Goal: Information Seeking & Learning: Compare options

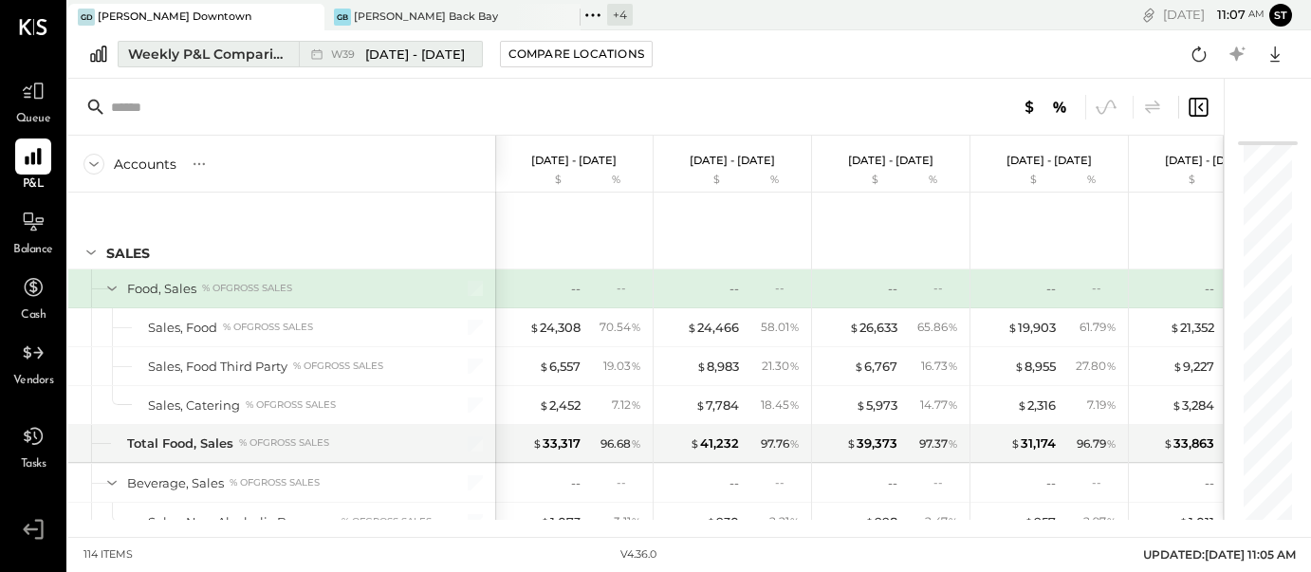
click at [417, 51] on span "[DATE] - [DATE]" at bounding box center [415, 55] width 100 height 18
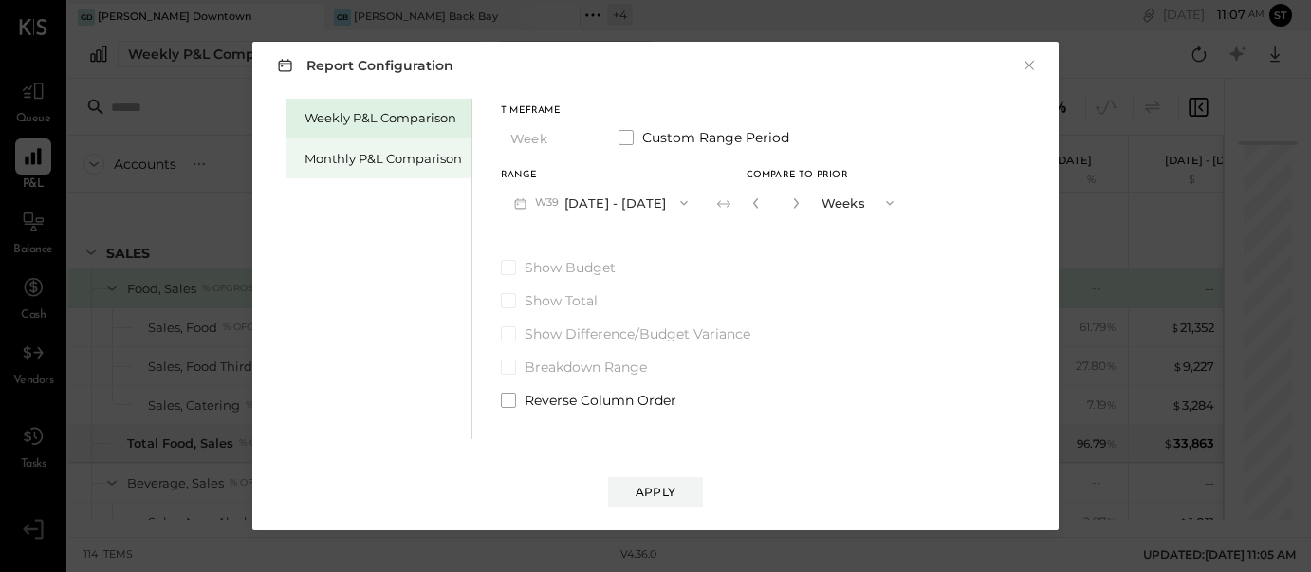
click at [368, 159] on div "Monthly P&L Comparison" at bounding box center [383, 159] width 157 height 18
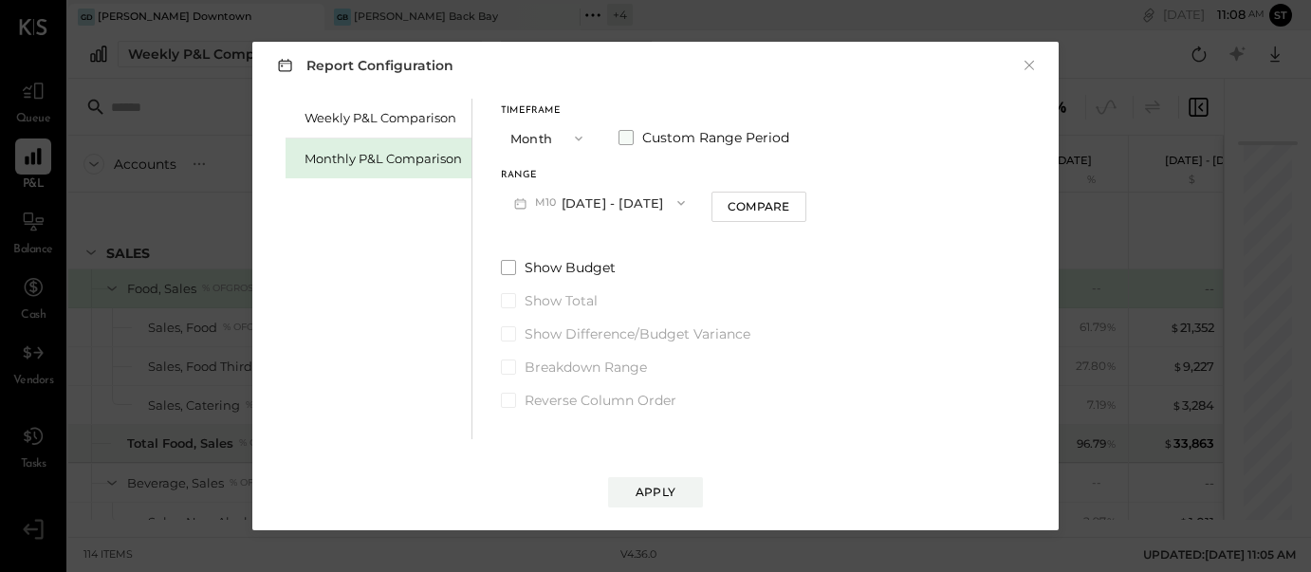
click at [627, 135] on span at bounding box center [626, 137] width 15 height 15
click at [550, 209] on button "[DATE]" at bounding box center [557, 202] width 113 height 35
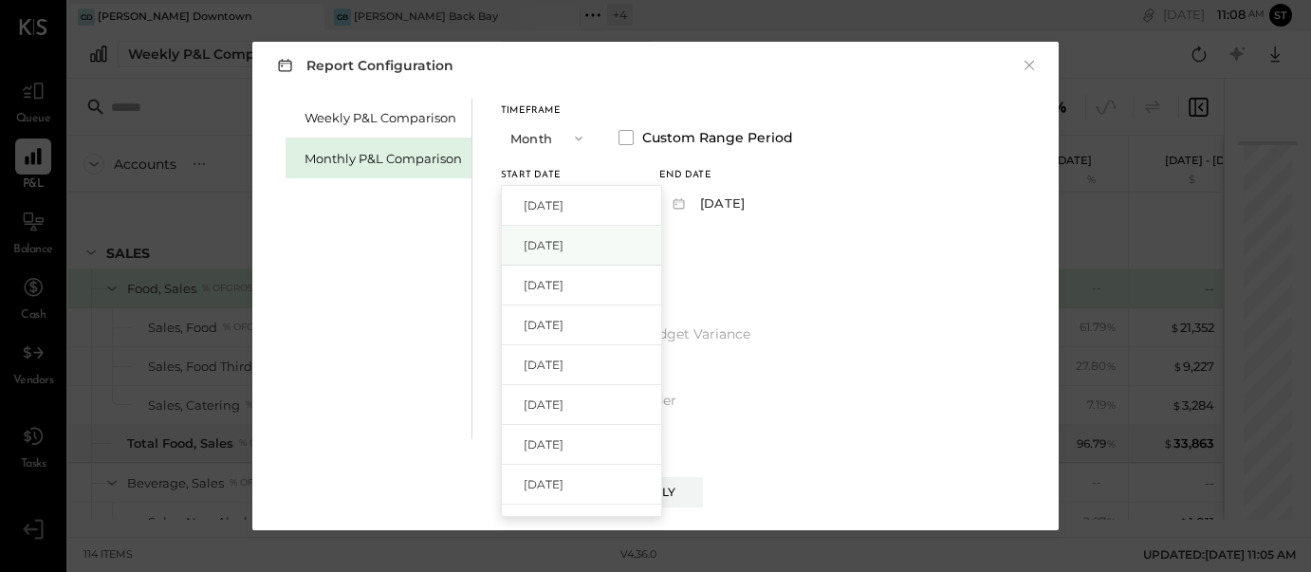
click at [547, 243] on span "[DATE]" at bounding box center [544, 245] width 40 height 16
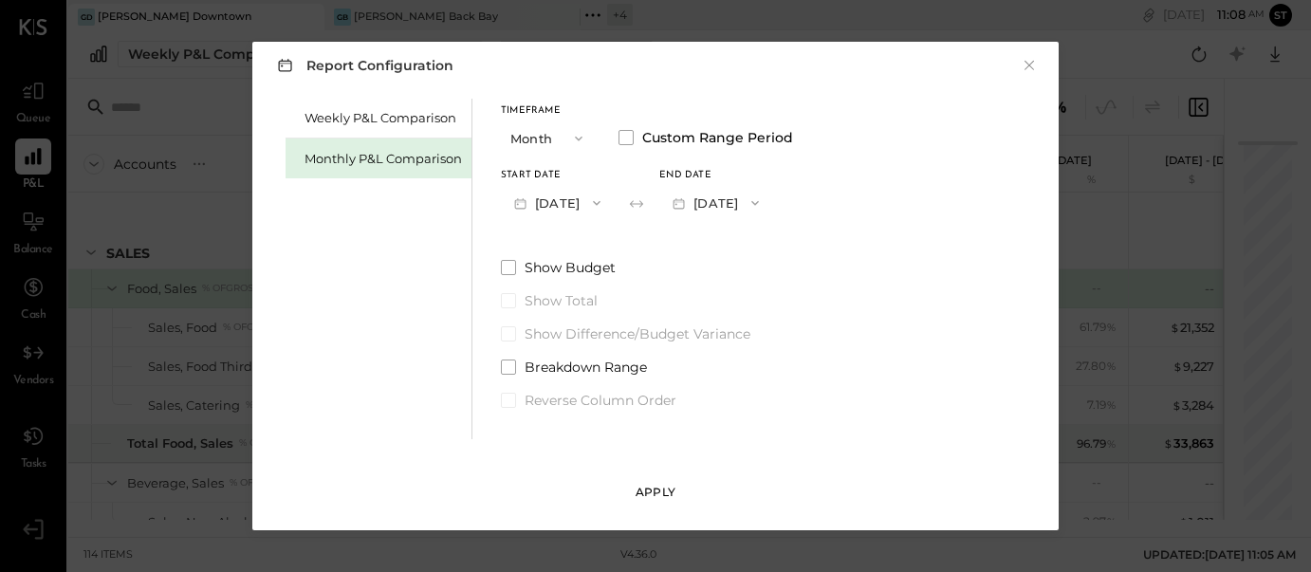
click at [648, 488] on div "Apply" at bounding box center [656, 492] width 40 height 16
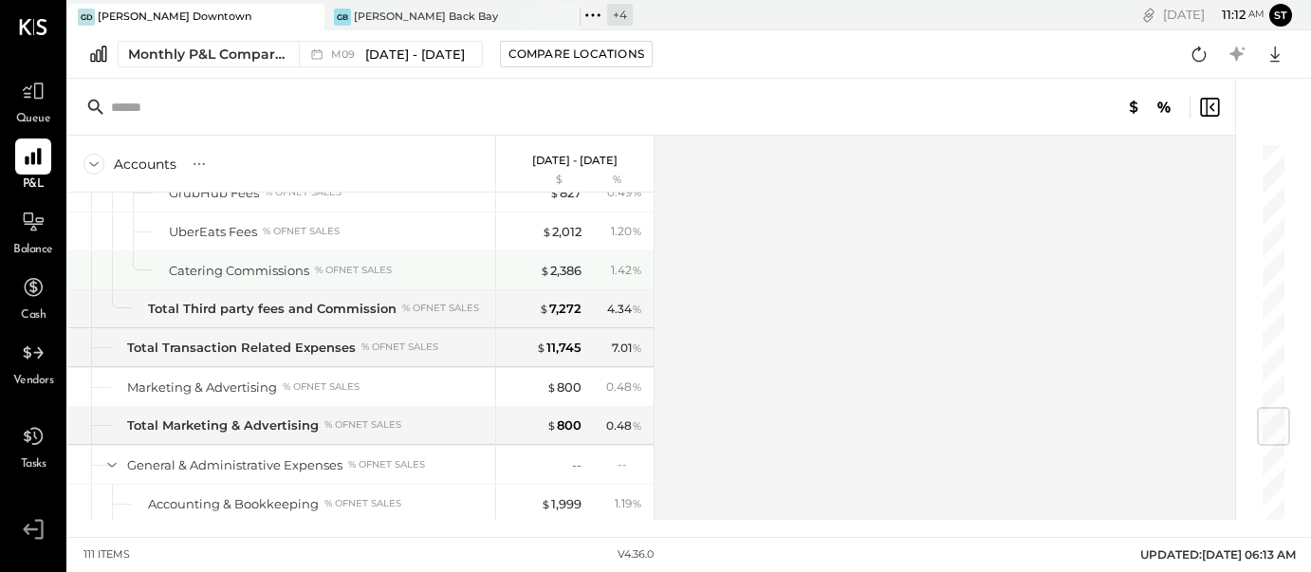
scroll to position [2269, 0]
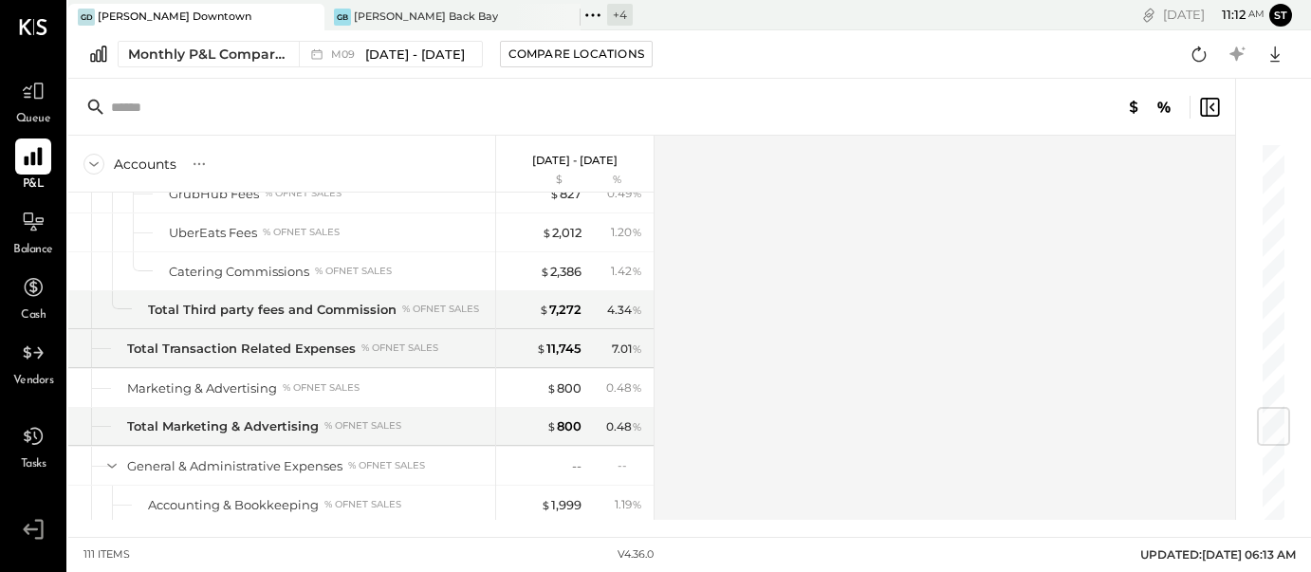
click at [39, 162] on icon at bounding box center [33, 157] width 18 height 18
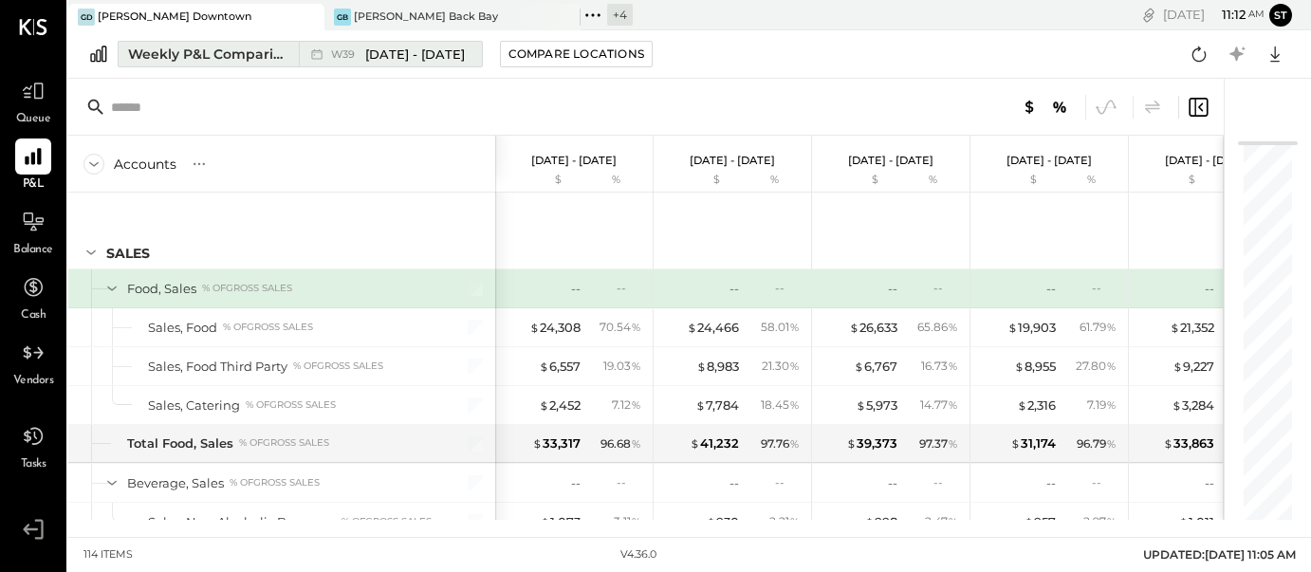
click at [408, 55] on span "[DATE] - [DATE]" at bounding box center [415, 55] width 100 height 18
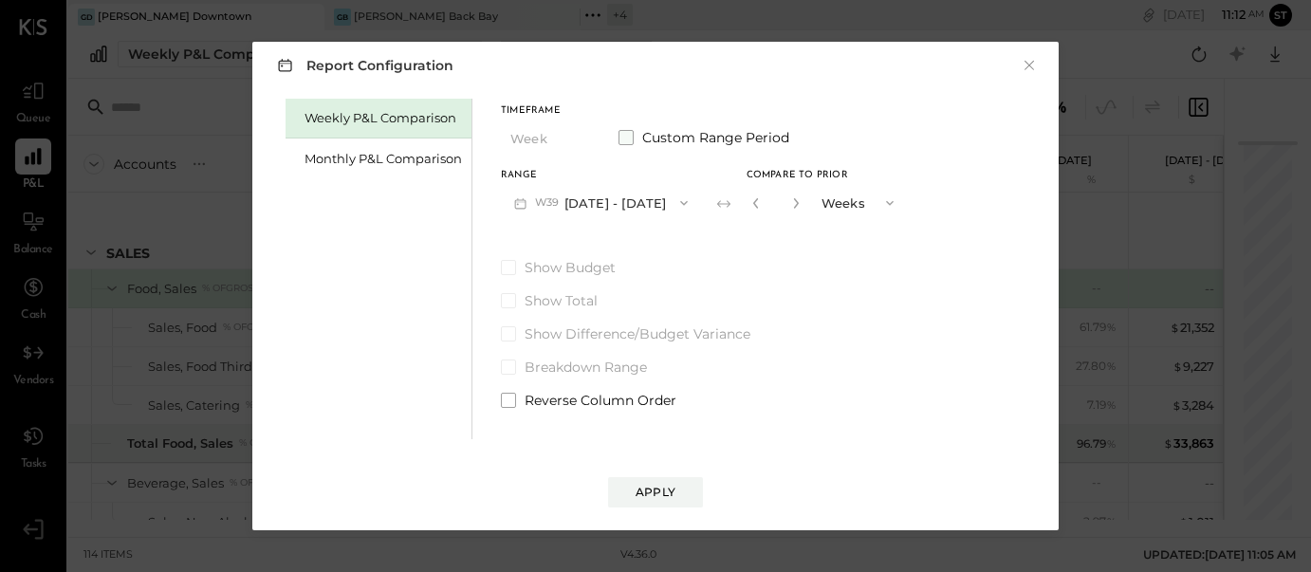
click at [625, 140] on span at bounding box center [626, 137] width 15 height 15
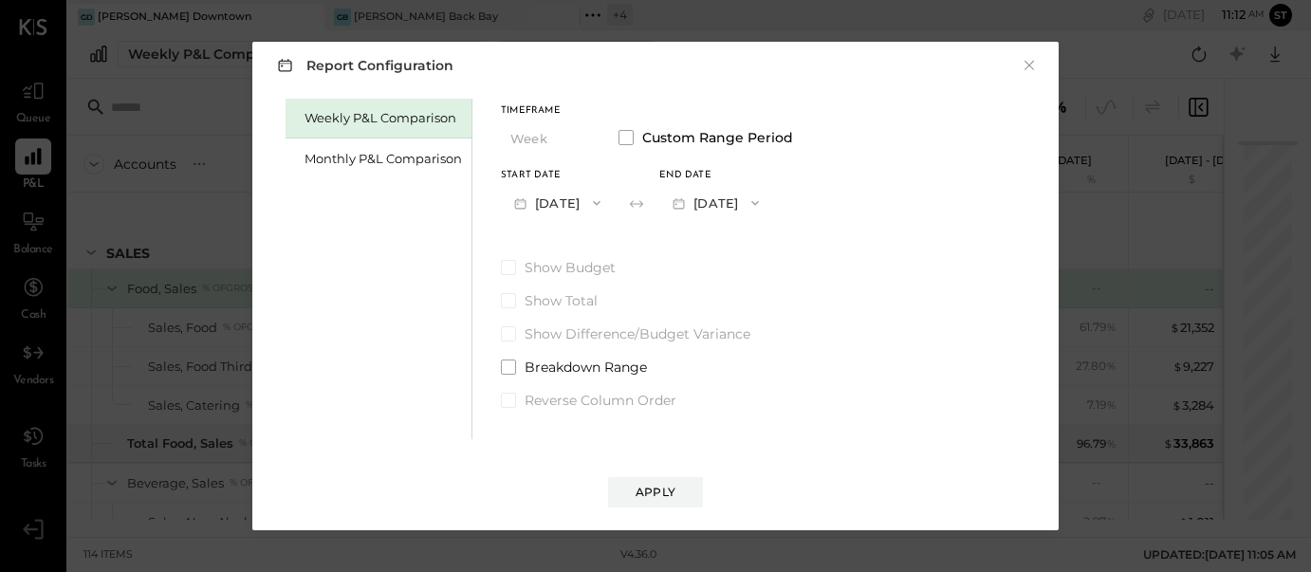
click at [565, 202] on button "[DATE]" at bounding box center [557, 202] width 113 height 35
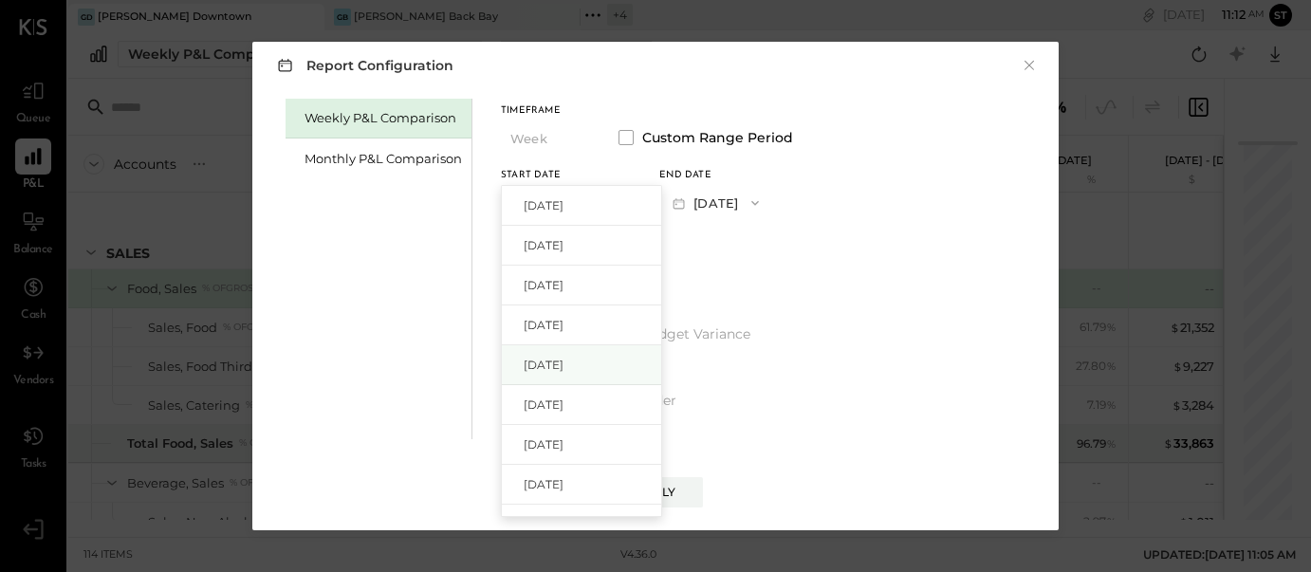
click at [588, 361] on div "[DATE]" at bounding box center [581, 365] width 159 height 40
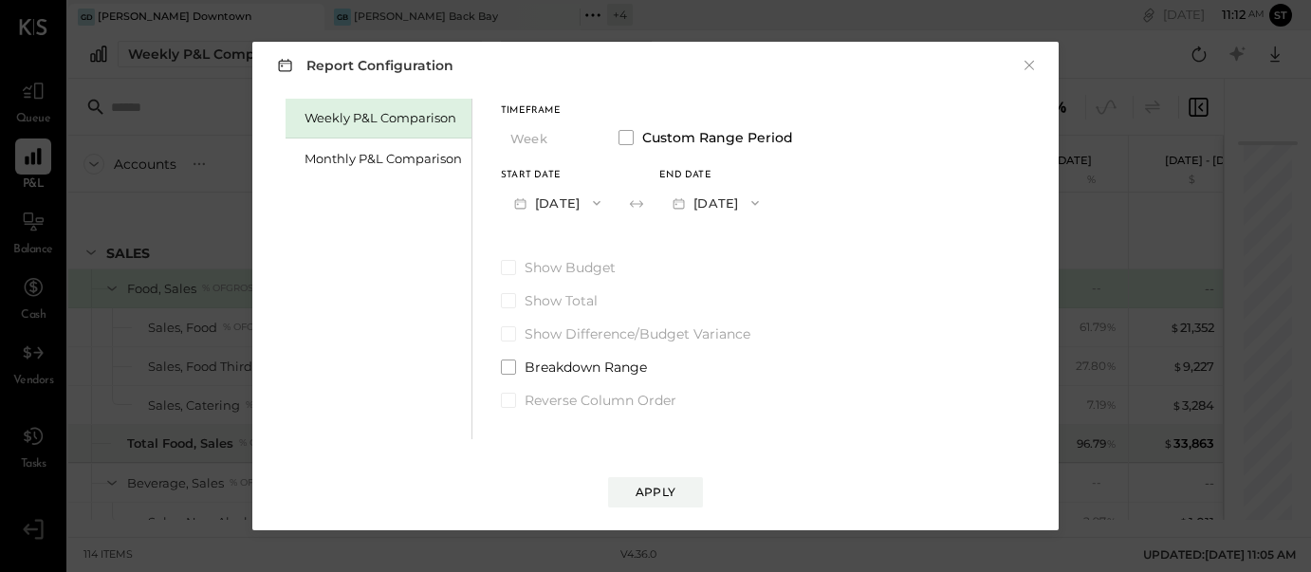
click at [763, 202] on icon "button" at bounding box center [755, 202] width 15 height 15
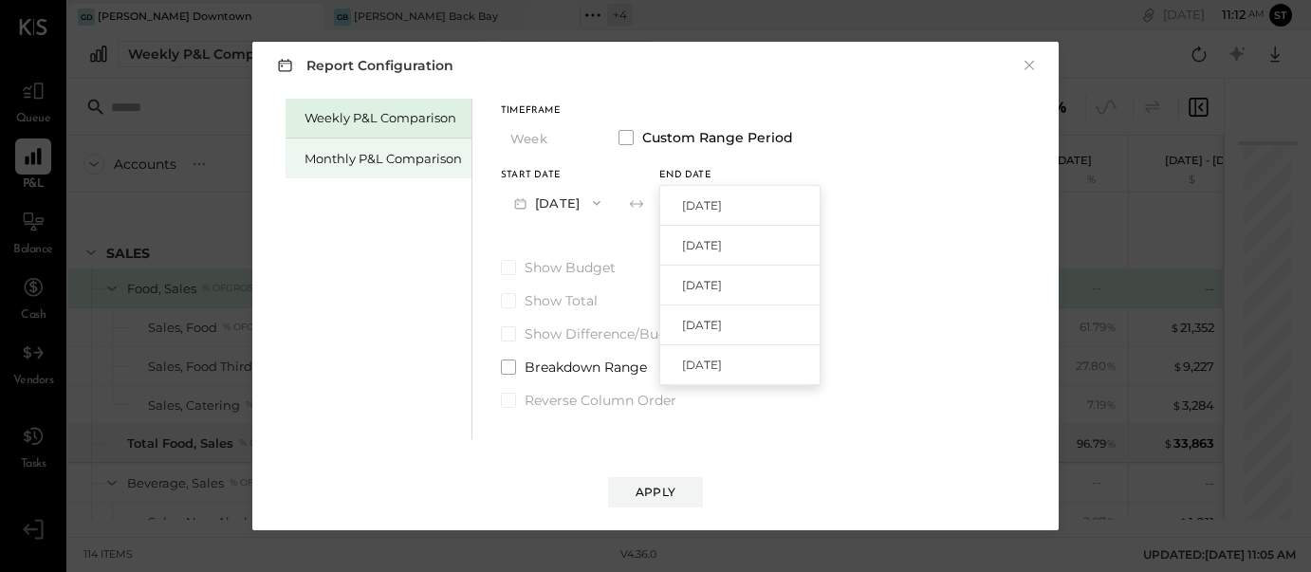
click at [372, 161] on div "Monthly P&L Comparison" at bounding box center [383, 159] width 157 height 18
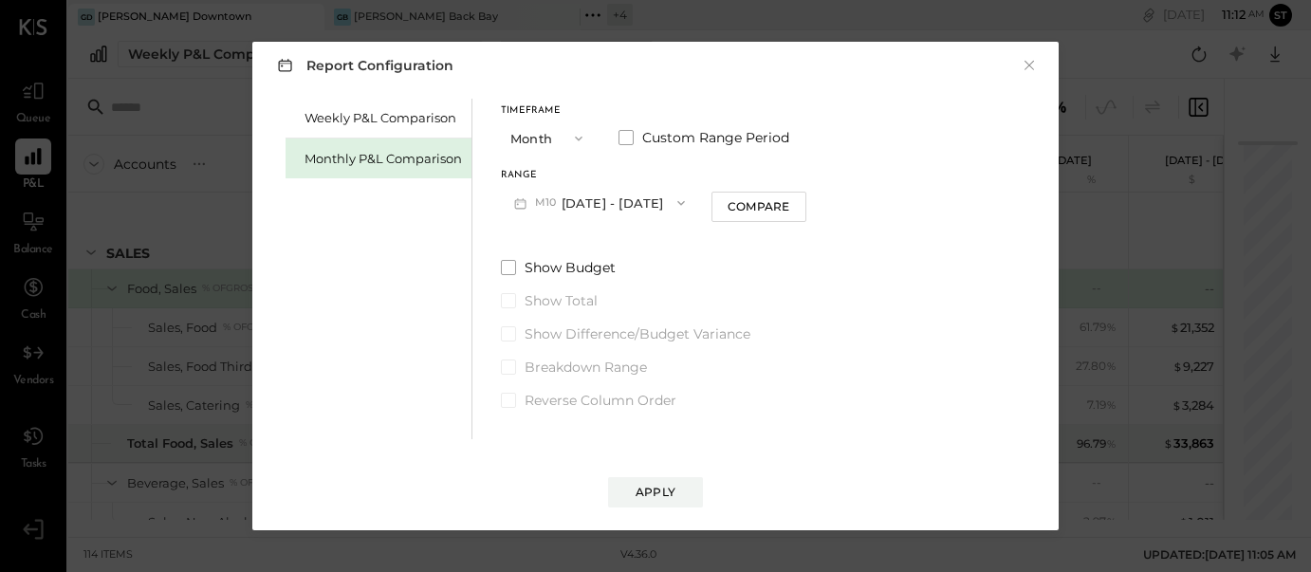
click at [596, 205] on button "M10 [DATE] - [DATE]" at bounding box center [599, 202] width 197 height 35
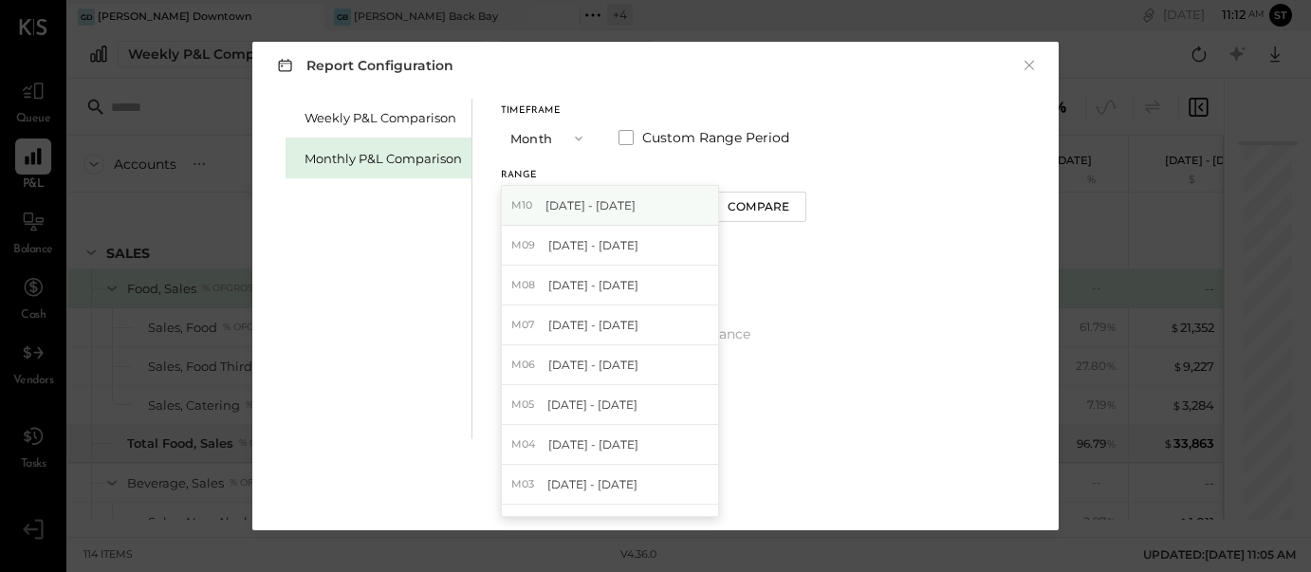
click at [589, 210] on span "[DATE] - [DATE]" at bounding box center [591, 205] width 90 height 16
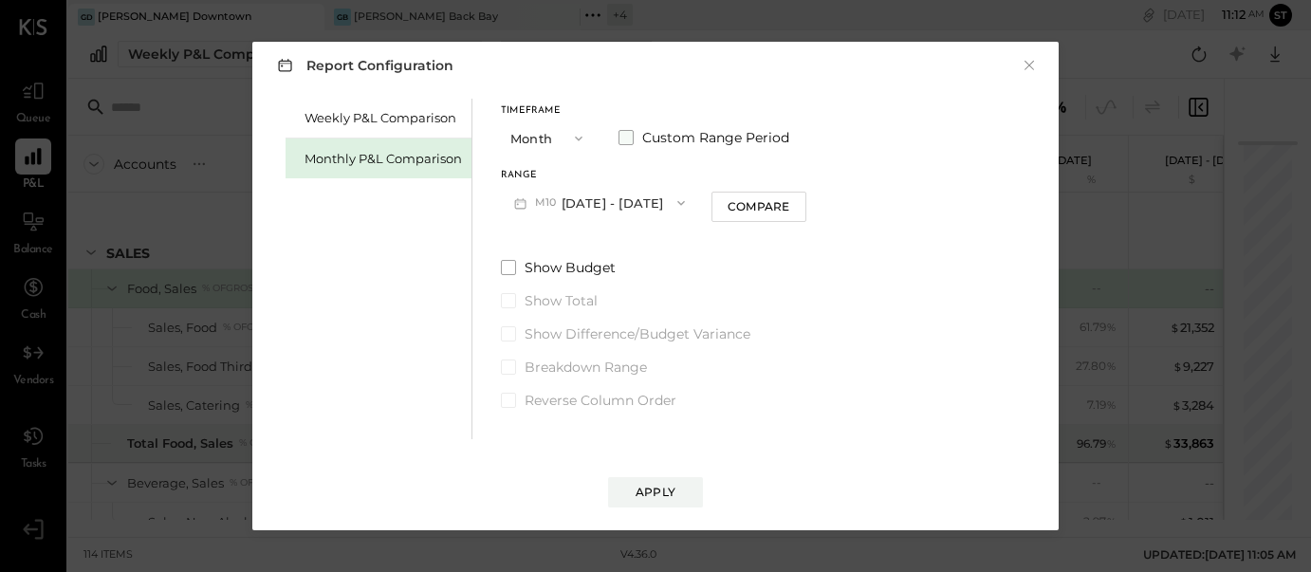
click at [626, 134] on span at bounding box center [626, 137] width 15 height 15
click at [546, 208] on button "[DATE]" at bounding box center [557, 202] width 113 height 35
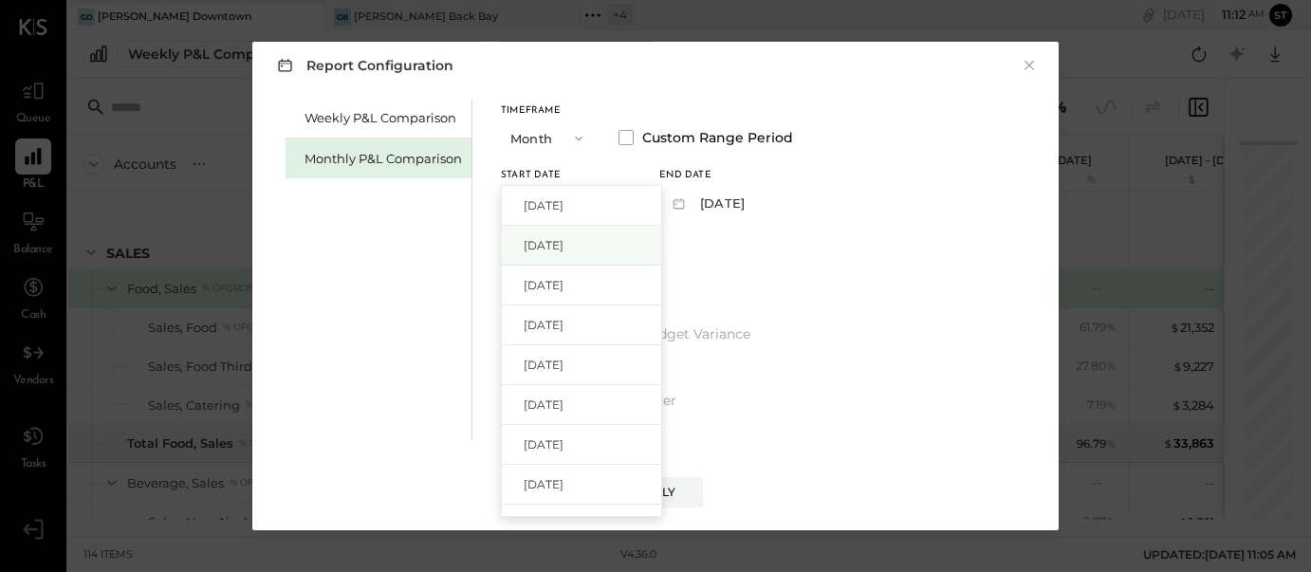
click at [552, 251] on span "[DATE]" at bounding box center [544, 245] width 40 height 16
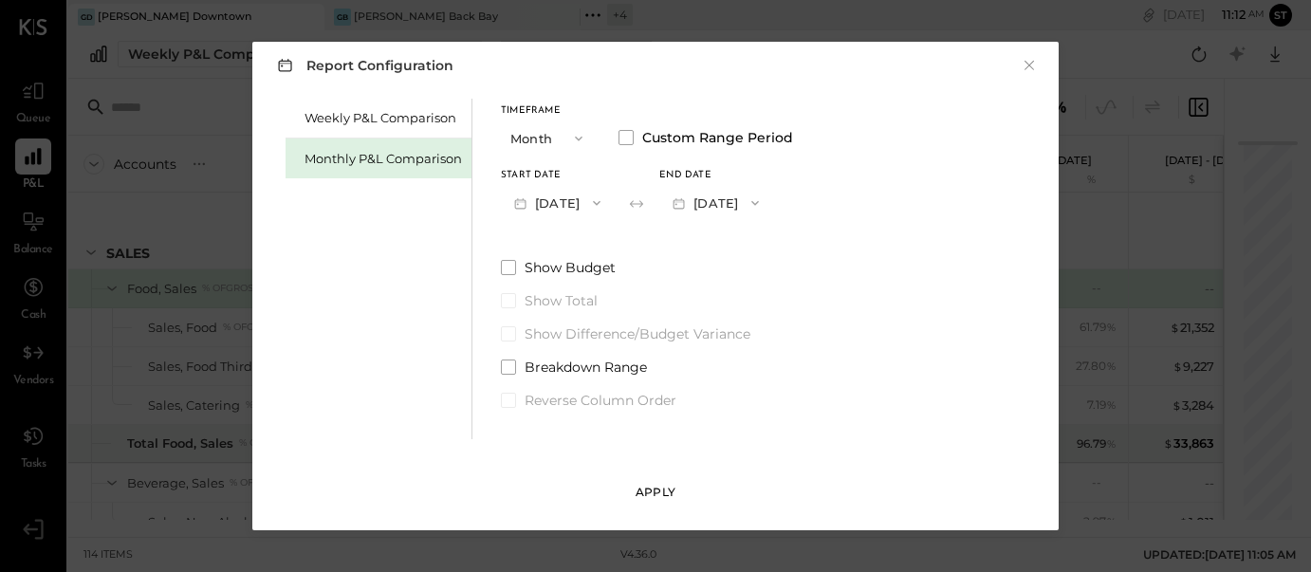
click at [657, 491] on div "Apply" at bounding box center [656, 492] width 40 height 16
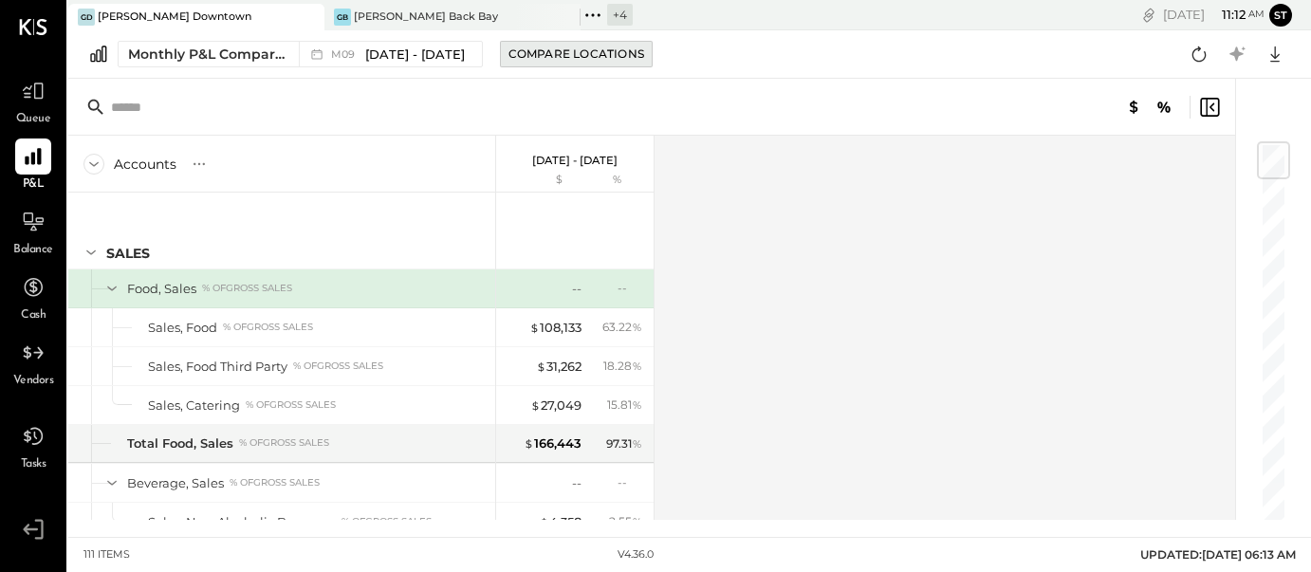
click at [561, 59] on div "Compare Locations" at bounding box center [577, 54] width 136 height 16
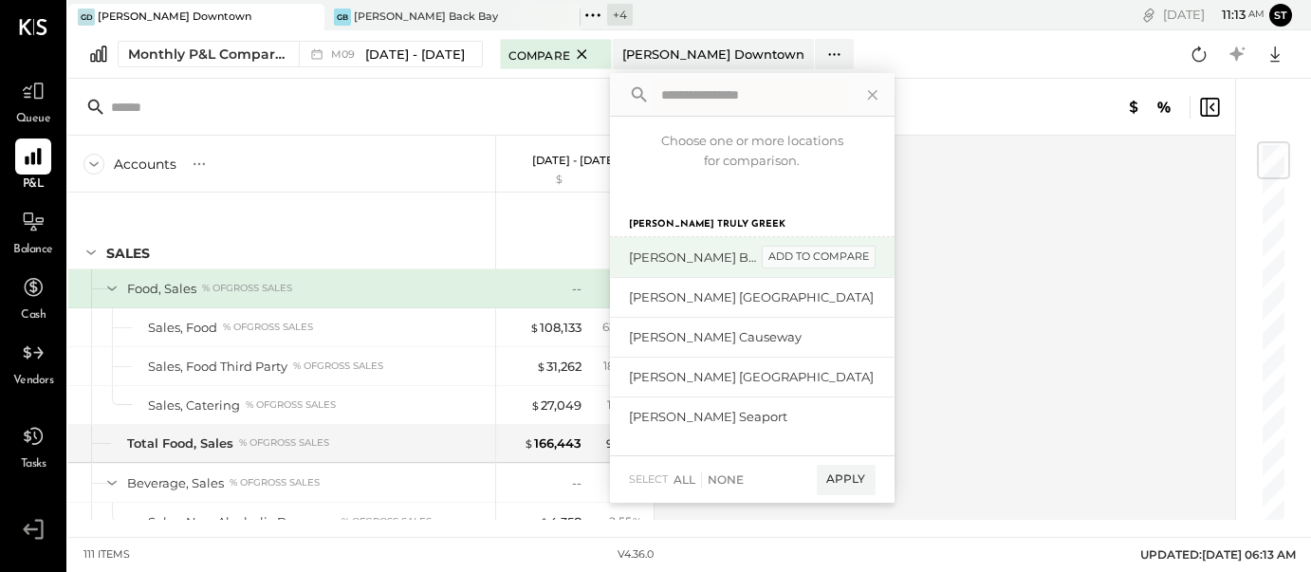
click at [816, 258] on div "add to compare" at bounding box center [819, 257] width 114 height 23
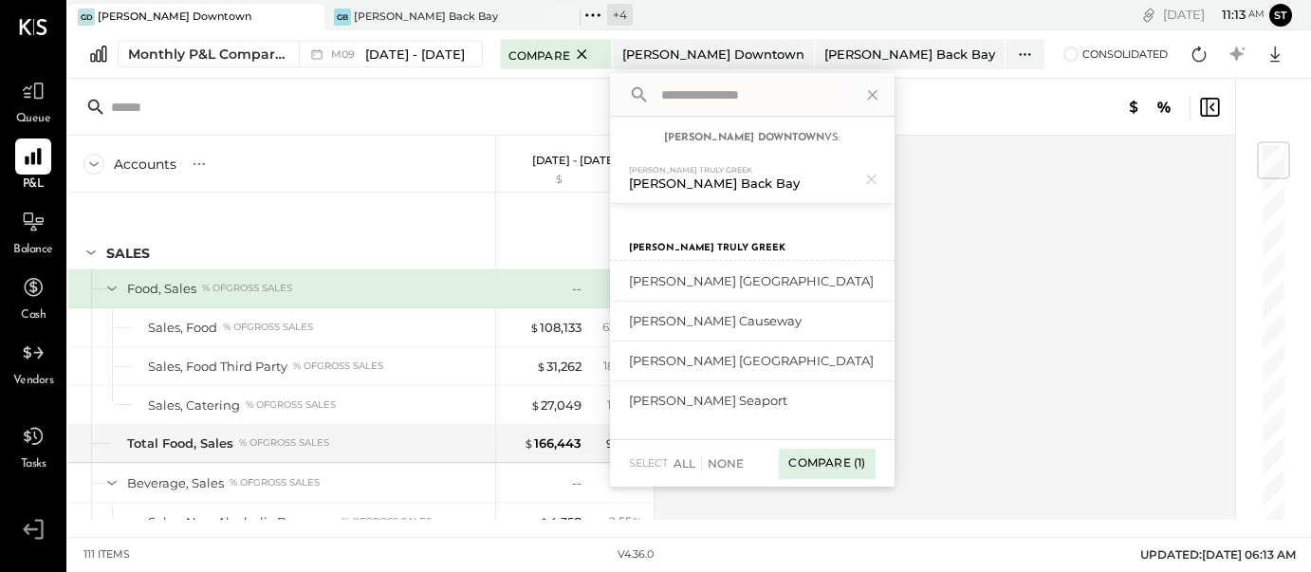
click at [833, 464] on div "Compare (1)" at bounding box center [827, 464] width 96 height 30
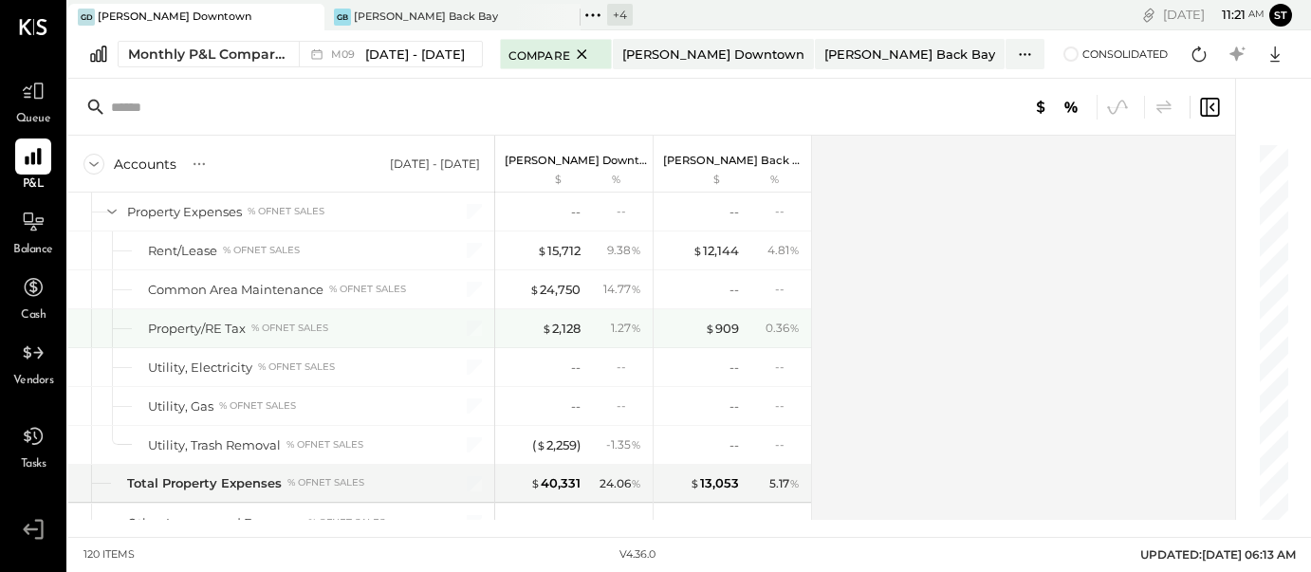
scroll to position [3576, 0]
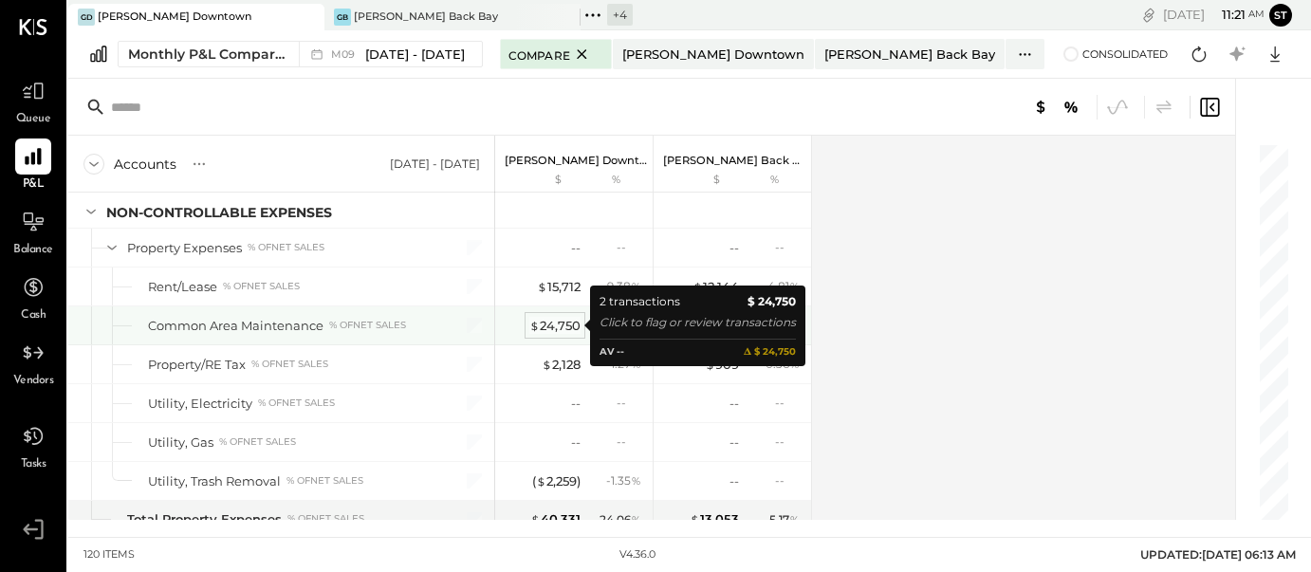
click at [565, 327] on div "$ 24,750" at bounding box center [554, 326] width 51 height 18
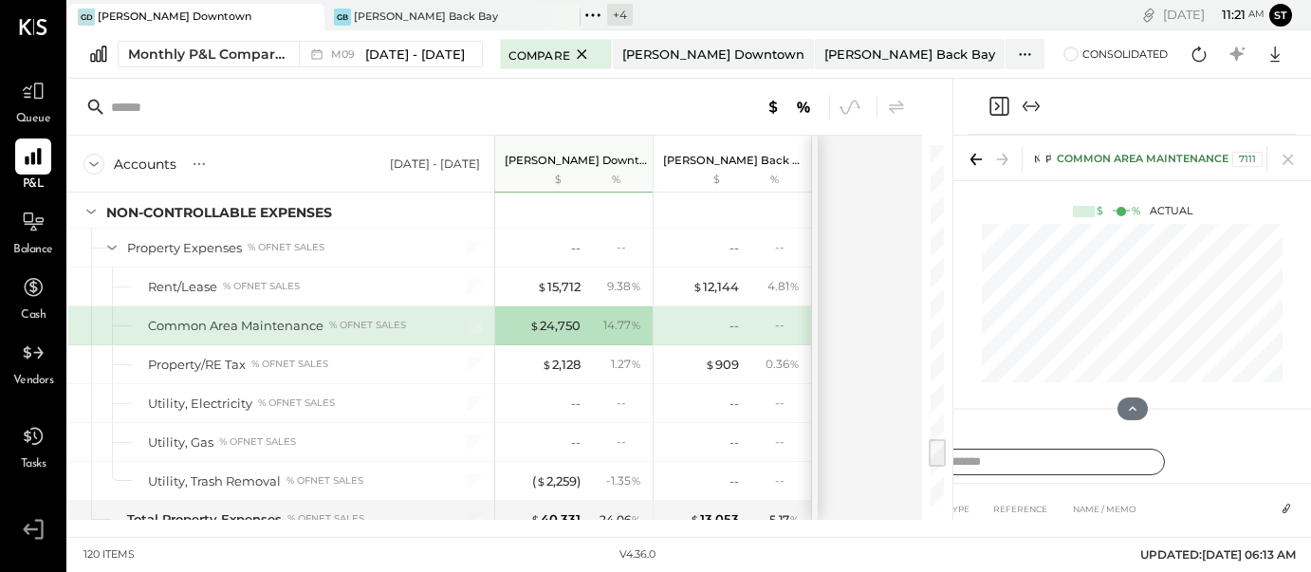
click at [1027, 460] on input "text" at bounding box center [1022, 463] width 285 height 28
click at [974, 154] on icon at bounding box center [976, 159] width 27 height 27
click at [1020, 463] on input "text" at bounding box center [1022, 463] width 285 height 28
click at [556, 321] on div "$ 24,750" at bounding box center [554, 326] width 51 height 18
click at [1011, 457] on input "text" at bounding box center [1022, 463] width 285 height 28
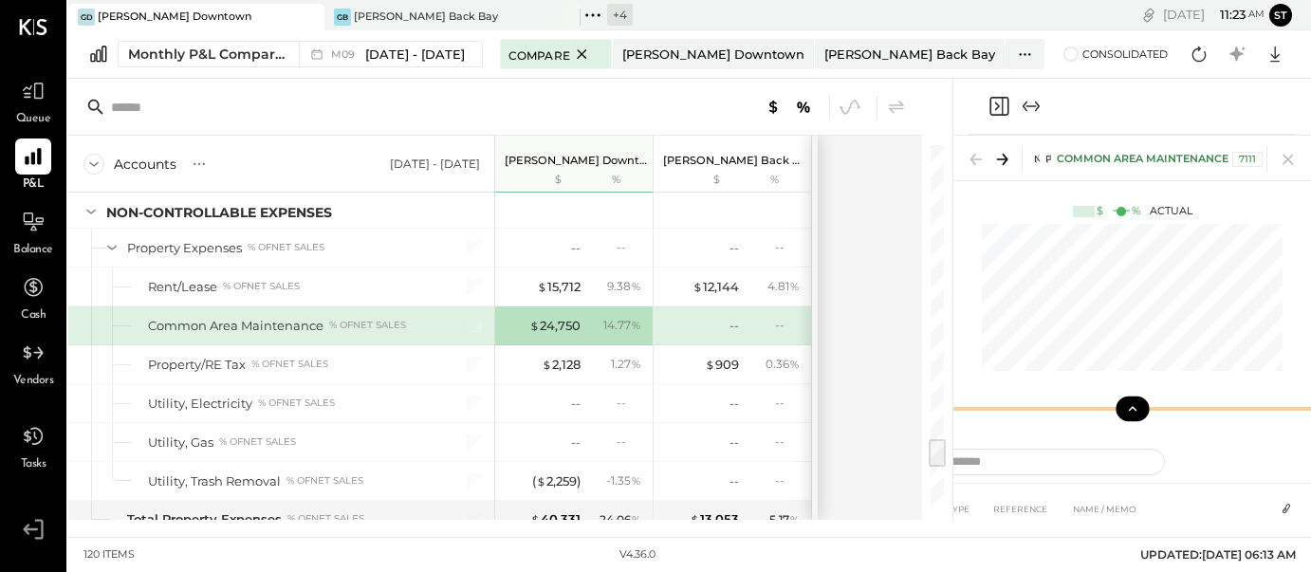
click at [1128, 412] on icon at bounding box center [1132, 408] width 17 height 17
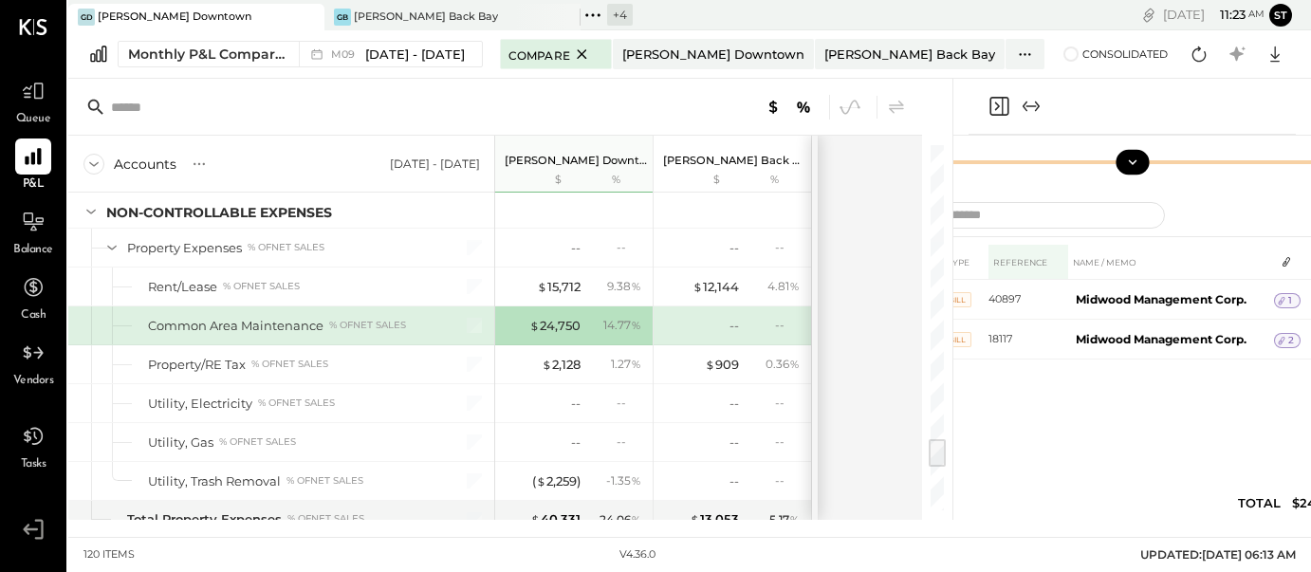
click at [1022, 260] on th "REFERENCE" at bounding box center [1029, 262] width 80 height 35
click at [1091, 262] on th "NAME / MEMO" at bounding box center [1171, 262] width 206 height 35
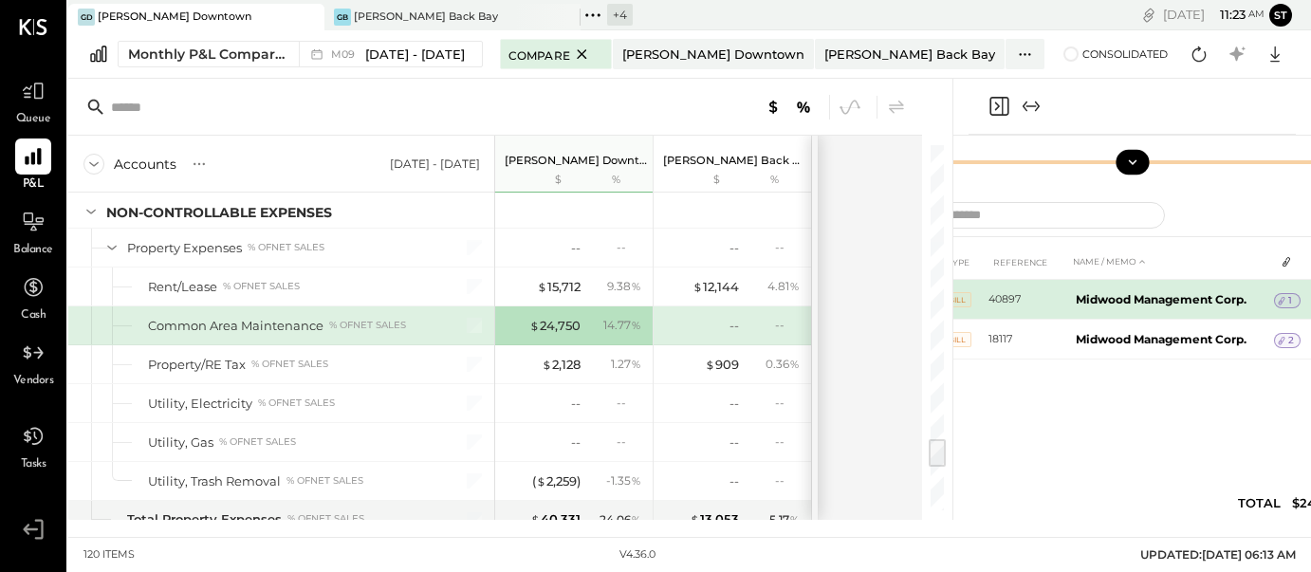
click at [1288, 298] on span "1" at bounding box center [1290, 300] width 4 height 13
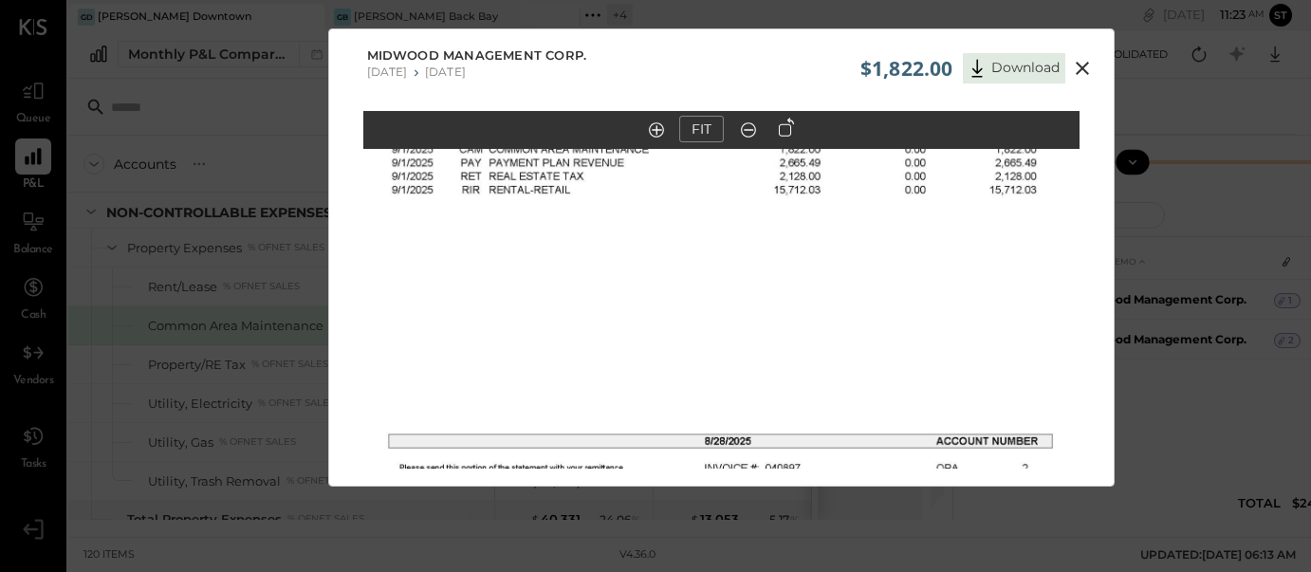
click at [657, 130] on in at bounding box center [656, 130] width 15 height 15
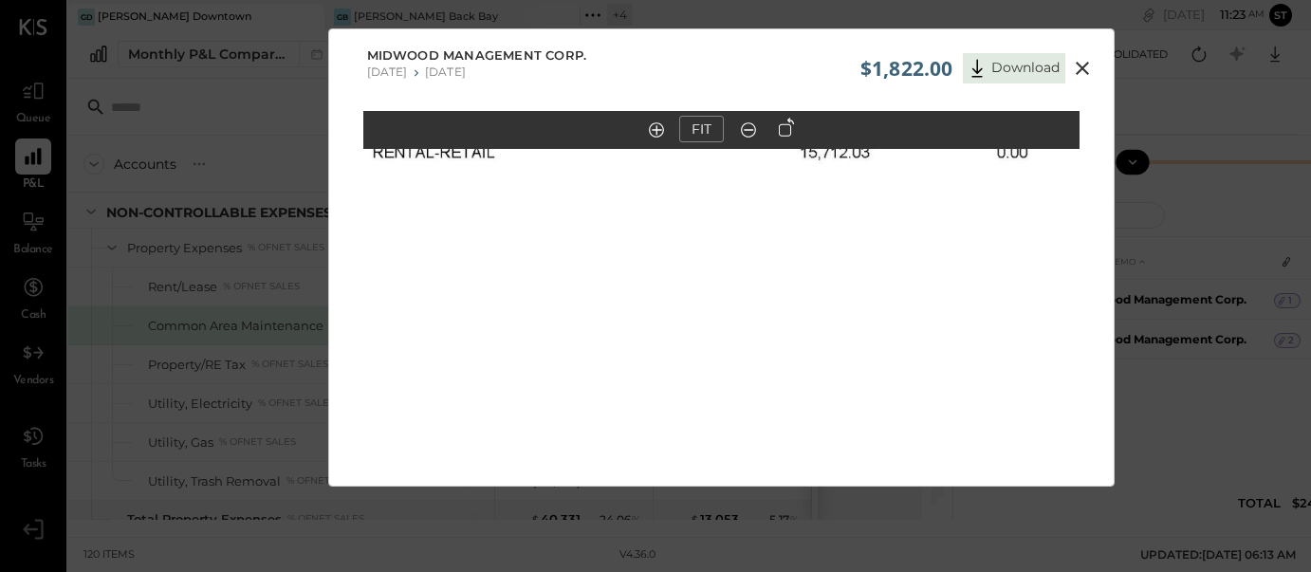
click at [749, 131] on out at bounding box center [748, 130] width 15 height 15
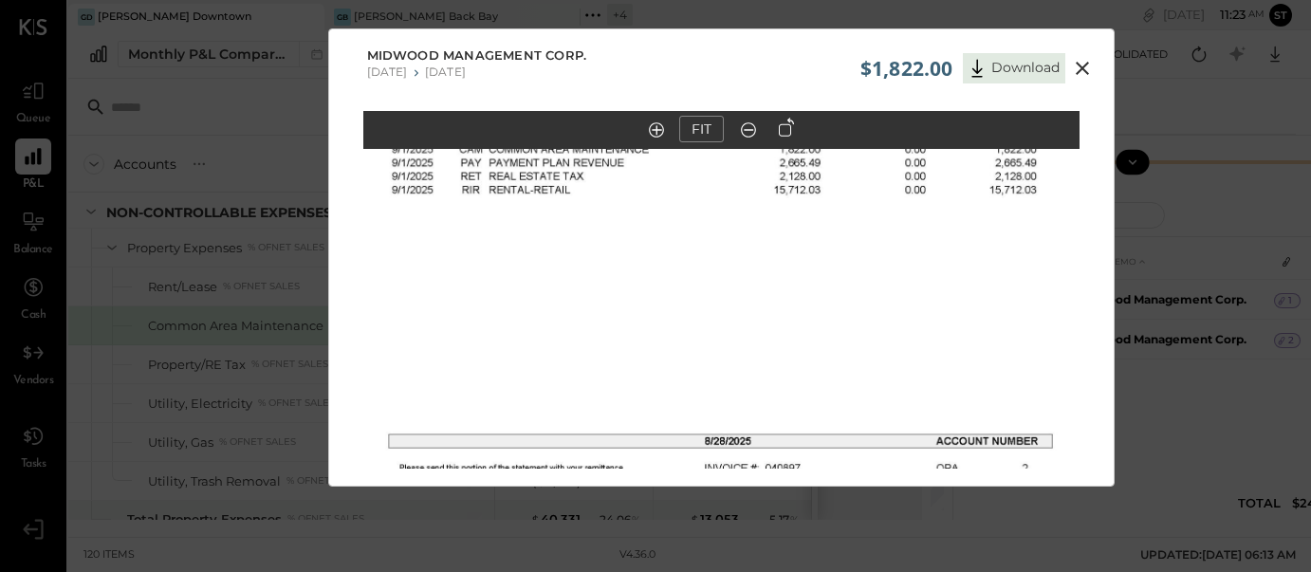
click at [691, 125] on button "FIT" at bounding box center [701, 129] width 45 height 27
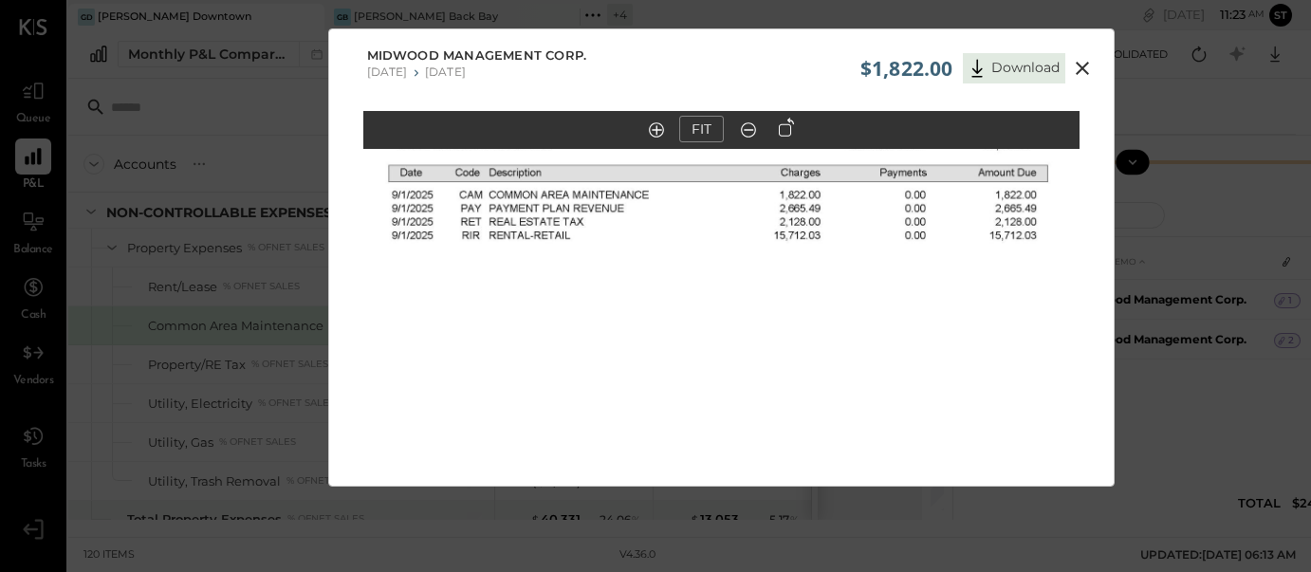
click at [1079, 59] on icon at bounding box center [1082, 68] width 23 height 23
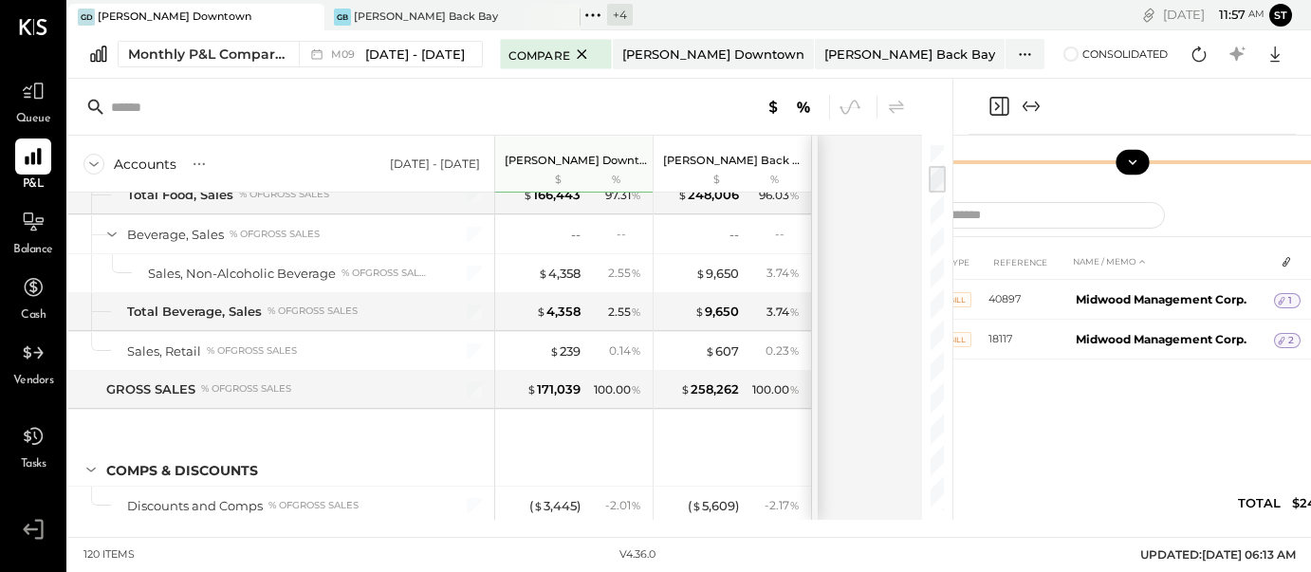
scroll to position [250, 0]
click at [824, 49] on div "[PERSON_NAME] Back Bay" at bounding box center [909, 55] width 171 height 18
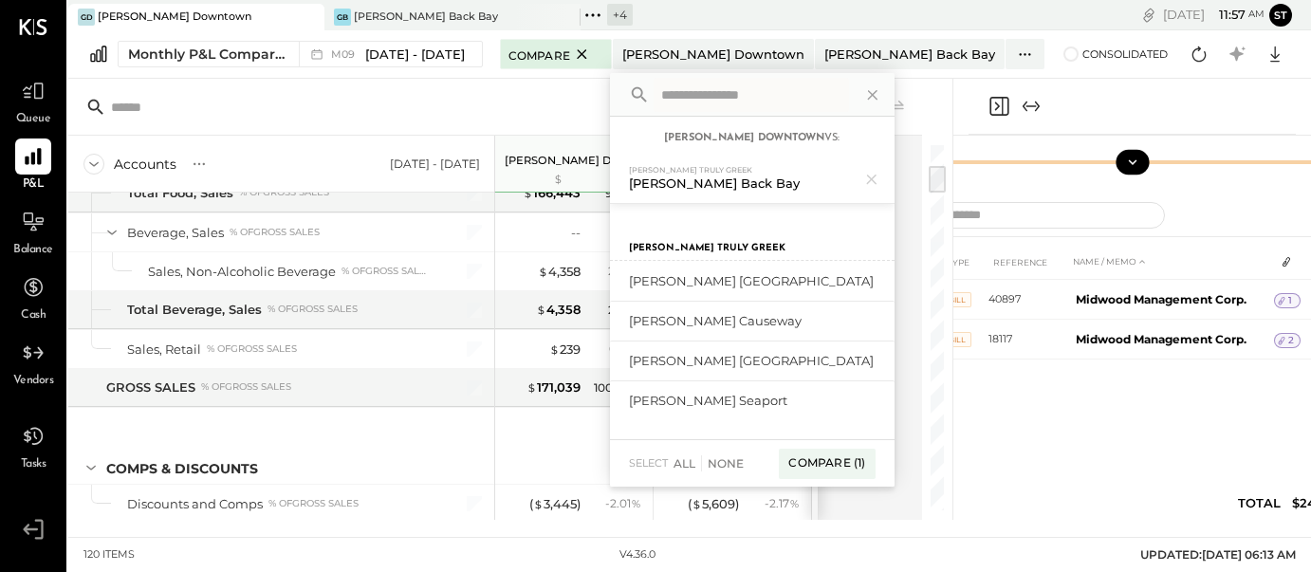
click at [700, 187] on div "[PERSON_NAME] Back Bay" at bounding box center [737, 184] width 217 height 18
click at [700, 398] on div "[PERSON_NAME] Seaport" at bounding box center [692, 401] width 127 height 18
click at [808, 454] on div "Compare (1)" at bounding box center [827, 464] width 96 height 30
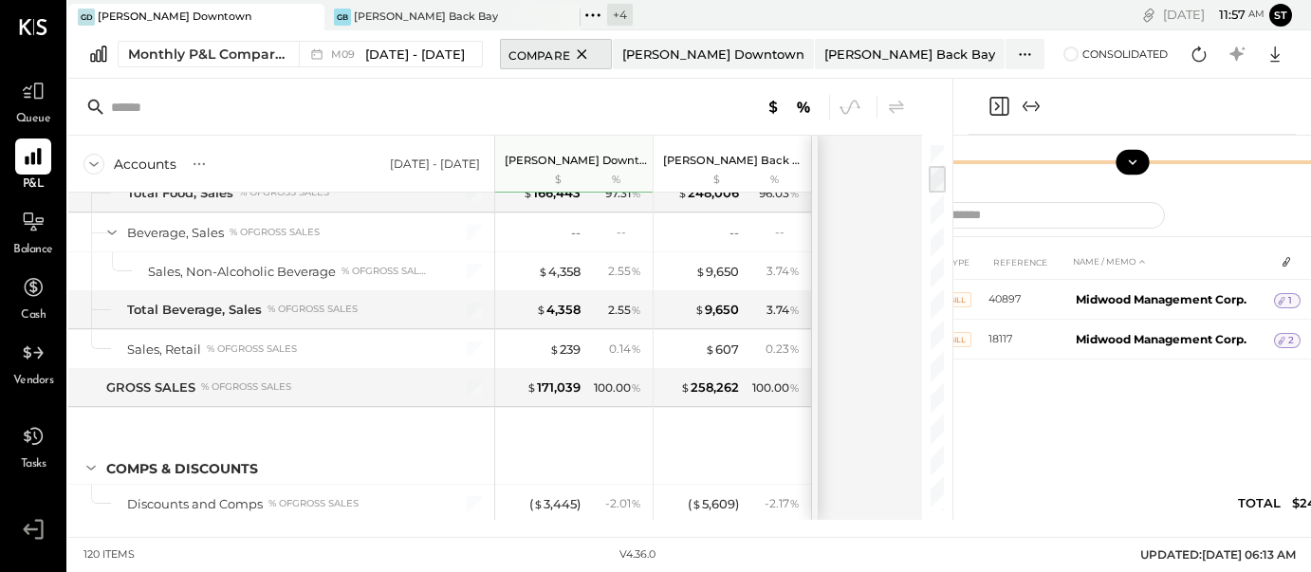
click at [577, 53] on icon at bounding box center [581, 53] width 9 height 9
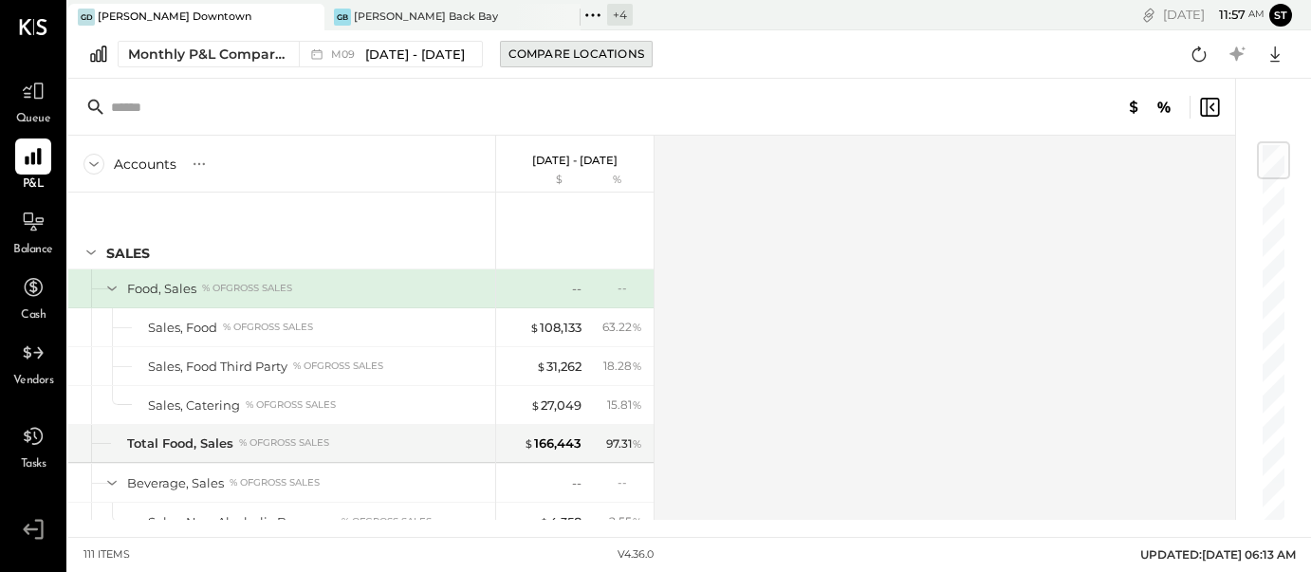
click at [565, 55] on div "Compare Locations" at bounding box center [577, 54] width 136 height 16
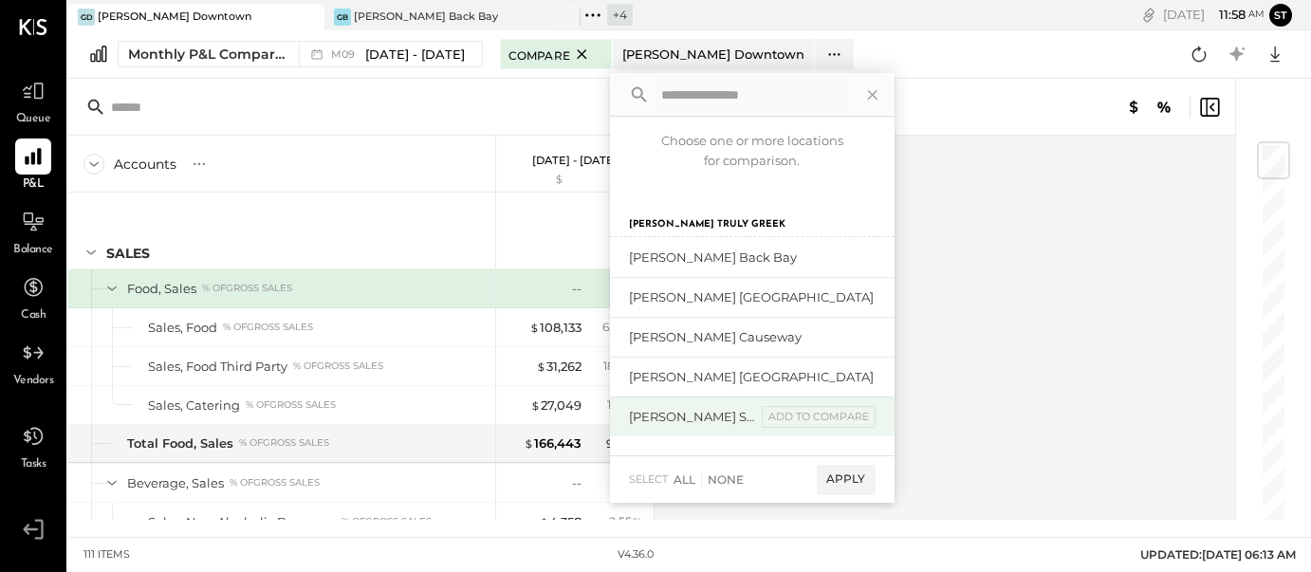
click at [721, 407] on div "[PERSON_NAME] Seaport add to compare" at bounding box center [752, 417] width 285 height 40
click at [652, 418] on div "[PERSON_NAME] Seaport" at bounding box center [692, 417] width 127 height 18
click at [808, 417] on div "add to compare" at bounding box center [819, 417] width 114 height 23
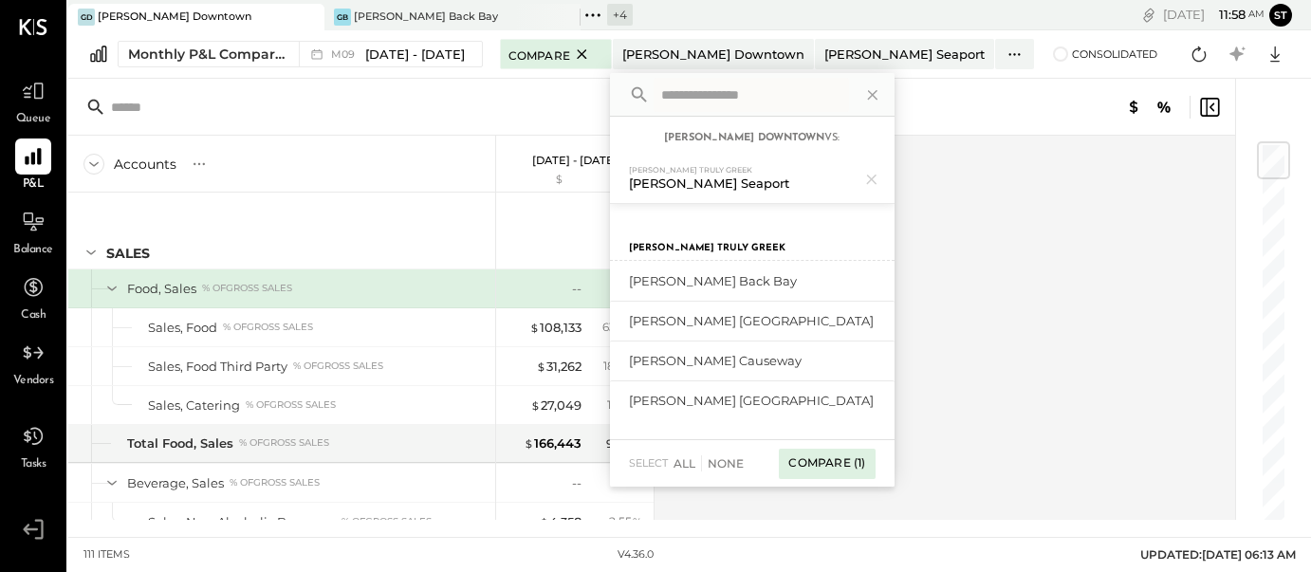
click at [824, 467] on div "Compare (1)" at bounding box center [827, 464] width 96 height 30
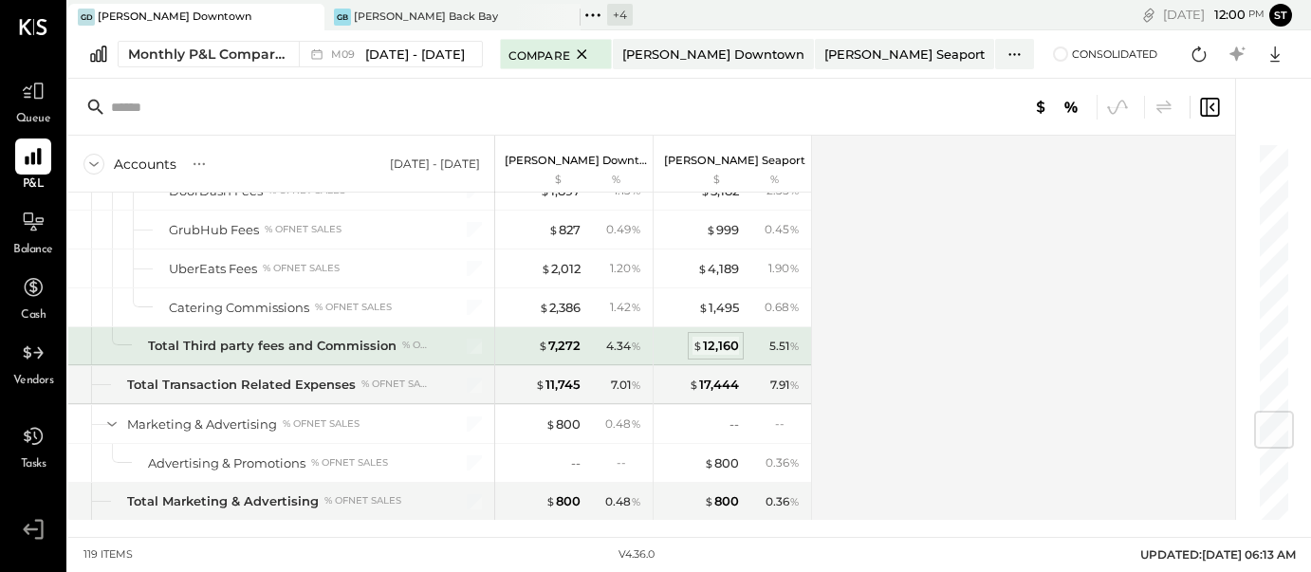
scroll to position [2298, 0]
